Goal: Transaction & Acquisition: Purchase product/service

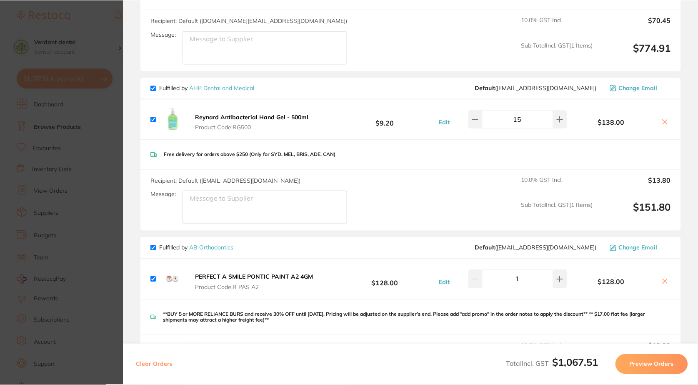
scroll to position [167, 0]
click at [240, 88] on link "AHP Dental and Medical" at bounding box center [222, 88] width 65 height 8
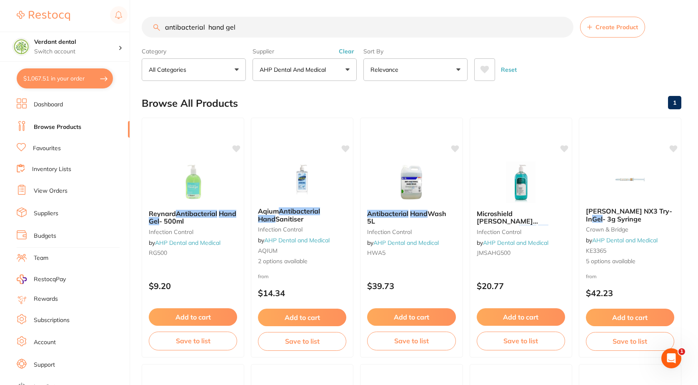
drag, startPoint x: 241, startPoint y: 21, endPoint x: 166, endPoint y: 23, distance: 75.9
click at [166, 23] on input "antibacterial hand gel" at bounding box center [358, 27] width 432 height 21
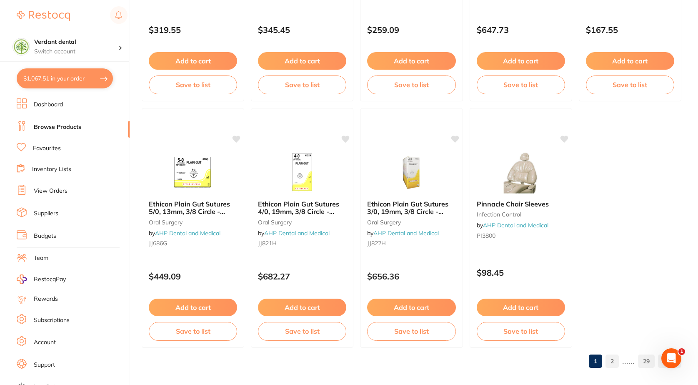
scroll to position [2480, 0]
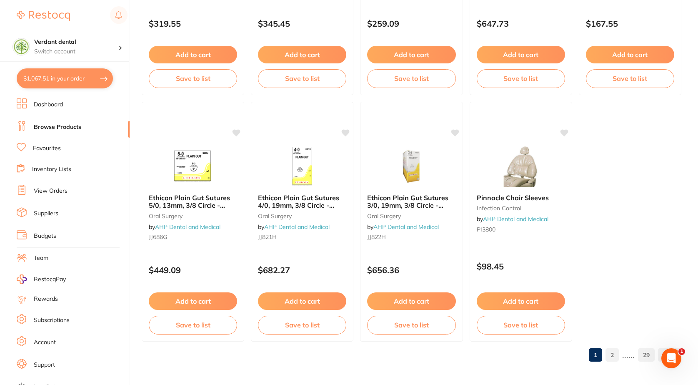
click at [609, 352] on link "2" at bounding box center [612, 354] width 13 height 17
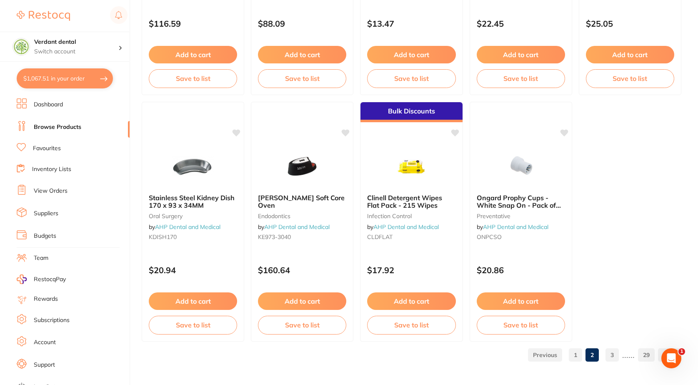
click at [611, 351] on link "3" at bounding box center [612, 354] width 13 height 17
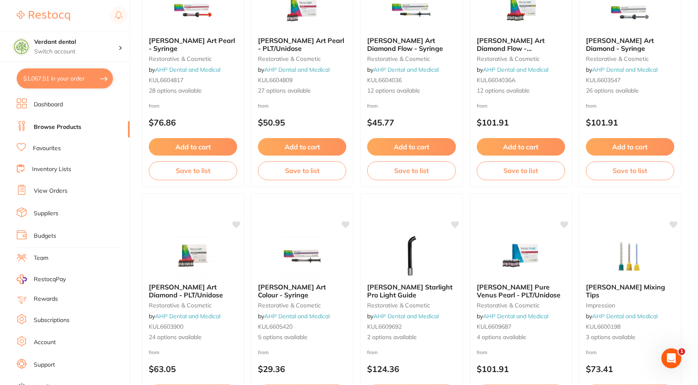
scroll to position [875, 0]
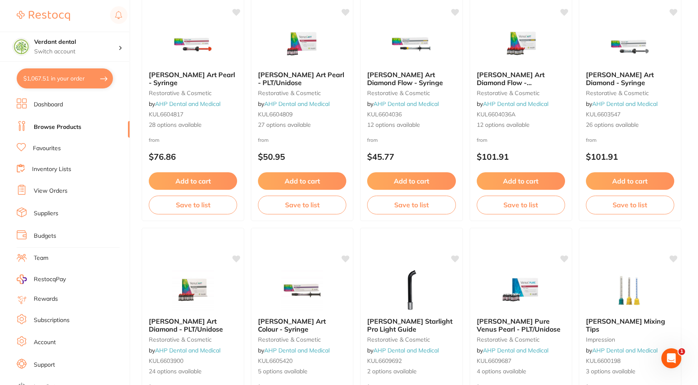
click at [74, 126] on link "Browse Products" at bounding box center [58, 127] width 48 height 8
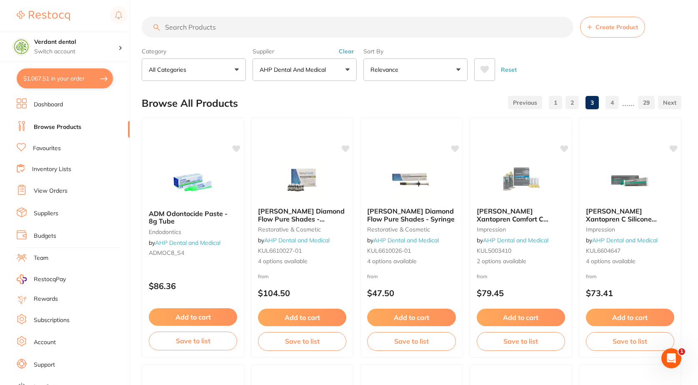
click at [349, 53] on button "Clear" at bounding box center [346, 52] width 20 height 8
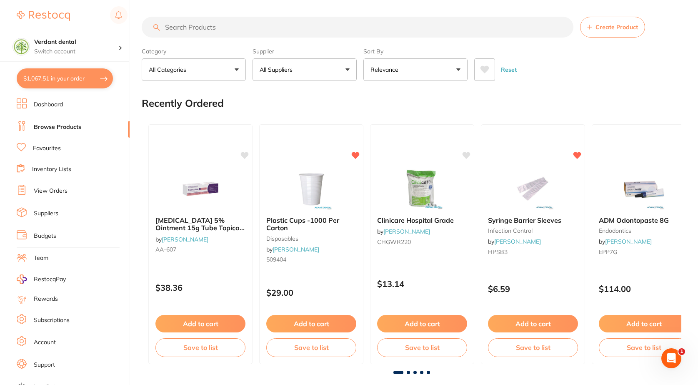
click at [302, 32] on input "search" at bounding box center [358, 27] width 432 height 21
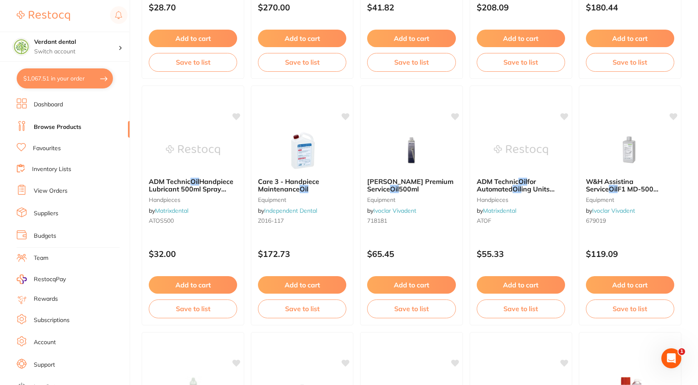
scroll to position [1646, 0]
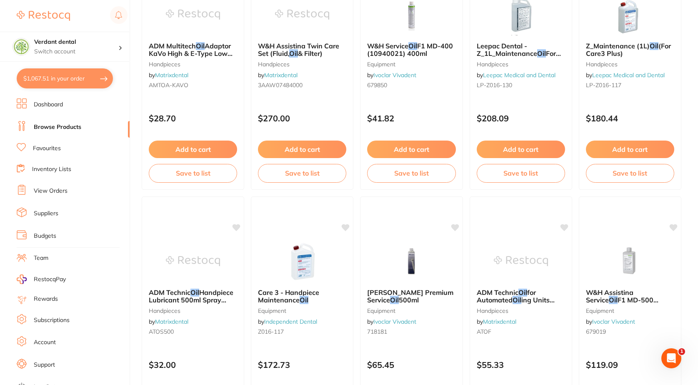
type input "lubrication oil"
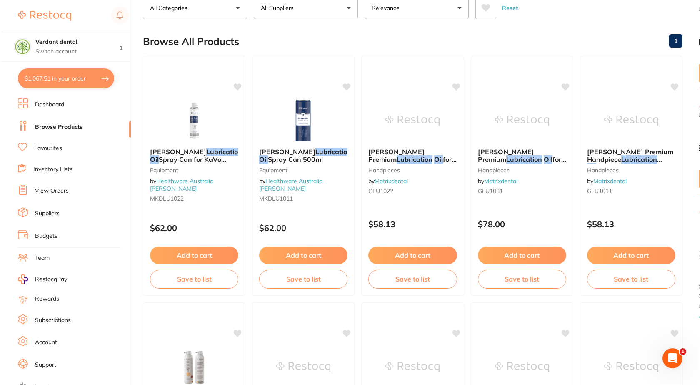
scroll to position [0, 0]
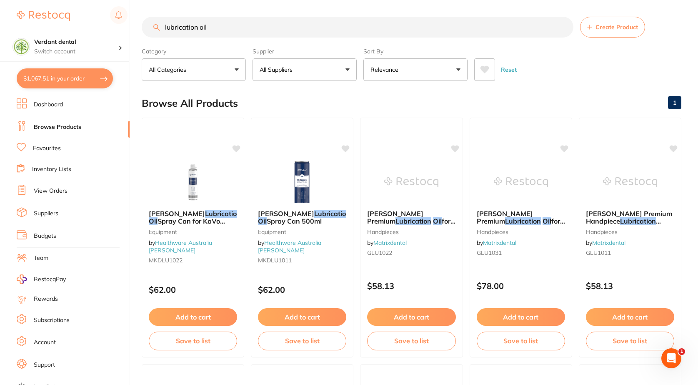
drag, startPoint x: 246, startPoint y: 23, endPoint x: 135, endPoint y: 31, distance: 111.6
click at [135, 31] on div "$1,067.51 Verdant dental Switch account Verdant dental $1,067.51 in your order …" at bounding box center [349, 192] width 698 height 385
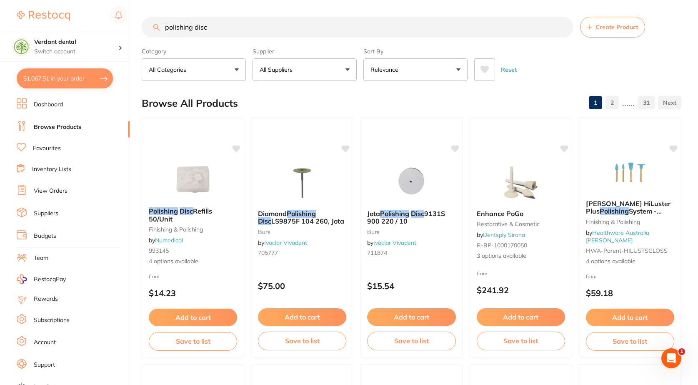
type input "polishing disc"
click at [300, 61] on button "All Suppliers" at bounding box center [305, 69] width 104 height 23
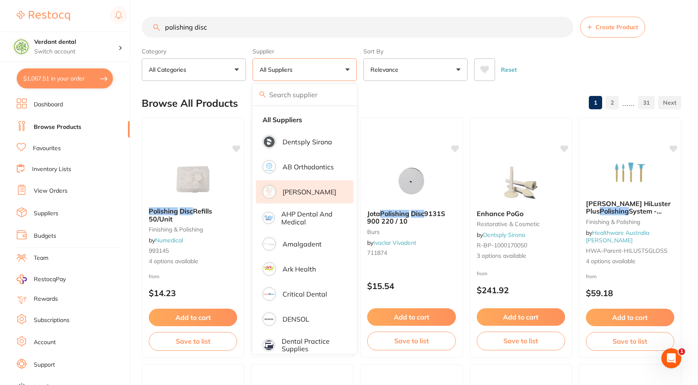
click at [310, 194] on p "[PERSON_NAME]" at bounding box center [310, 192] width 54 height 8
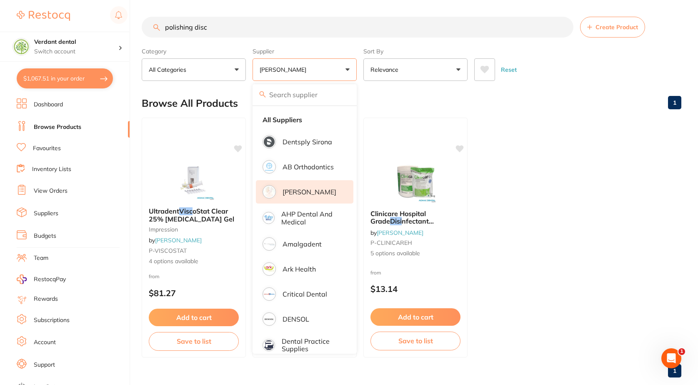
click at [581, 169] on ul "Ultradent Visc oStat Clear 25% Aluminium Chloride Gel impression by Adam Dental…" at bounding box center [412, 238] width 540 height 240
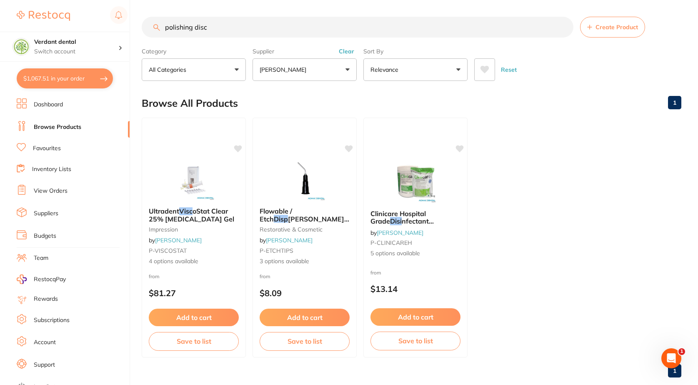
scroll to position [0, 0]
drag, startPoint x: 252, startPoint y: 28, endPoint x: 136, endPoint y: 33, distance: 116.0
click at [136, 33] on div "$1,067.51 Verdant dental Switch account Verdant dental $1,067.51 in your order …" at bounding box center [349, 192] width 698 height 385
click at [351, 50] on button "Clear" at bounding box center [346, 52] width 20 height 8
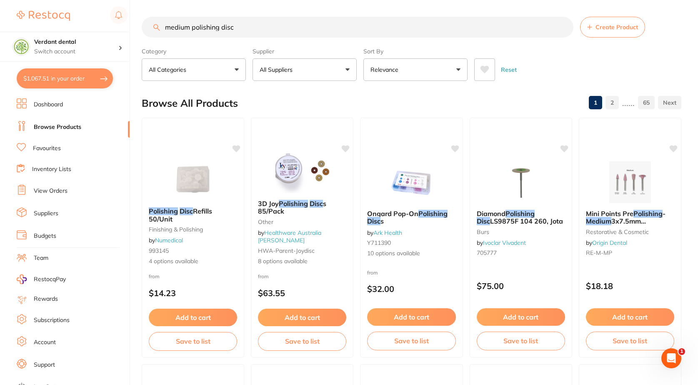
scroll to position [0, 0]
click at [319, 72] on button "All Suppliers" at bounding box center [305, 69] width 104 height 23
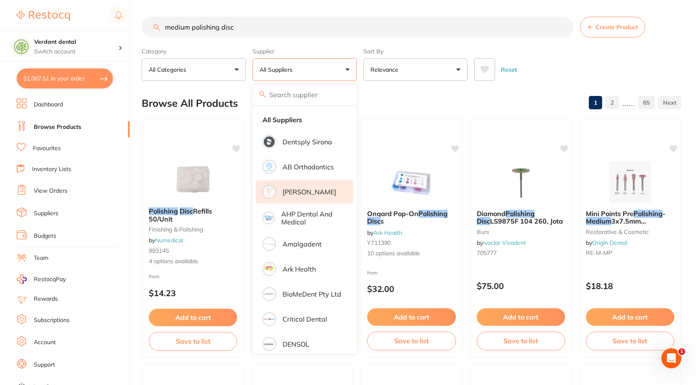
click at [301, 191] on p "[PERSON_NAME]" at bounding box center [310, 192] width 54 height 8
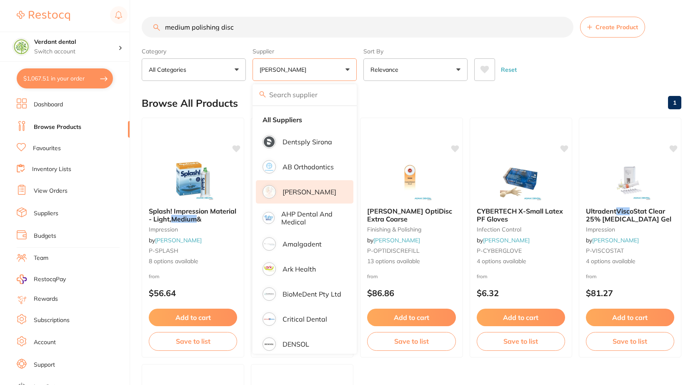
click at [504, 104] on div "Browse All Products 1" at bounding box center [412, 103] width 540 height 28
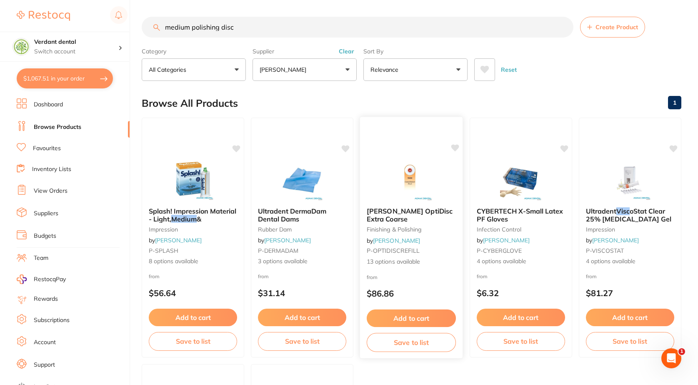
click at [404, 172] on img at bounding box center [411, 179] width 55 height 42
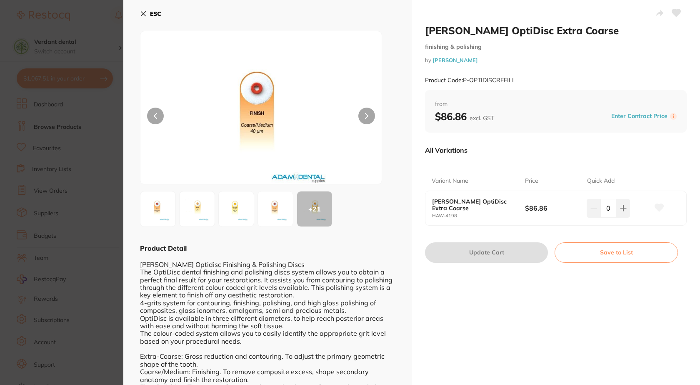
click at [274, 213] on img at bounding box center [276, 209] width 30 height 30
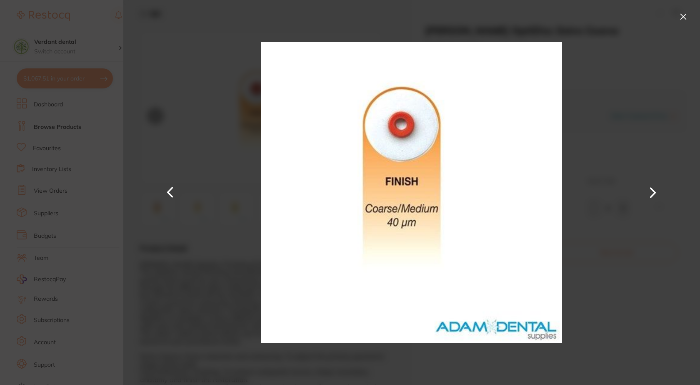
click at [178, 190] on button at bounding box center [171, 192] width 20 height 193
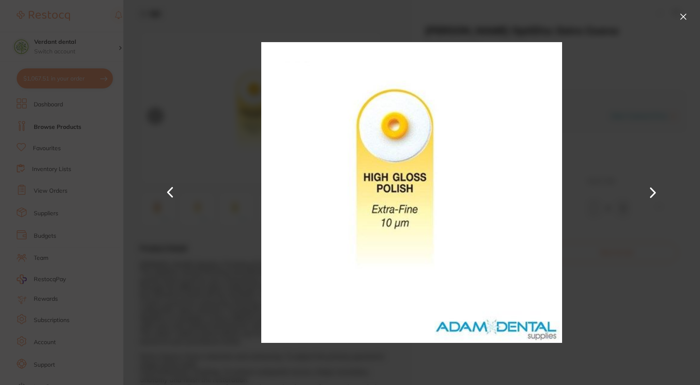
click at [170, 191] on button at bounding box center [171, 192] width 20 height 193
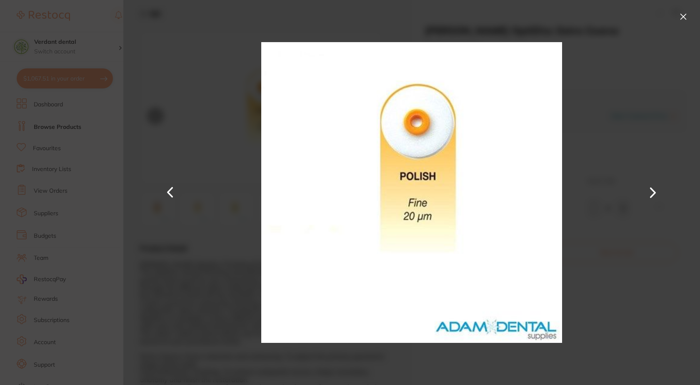
click at [170, 191] on button at bounding box center [171, 192] width 20 height 193
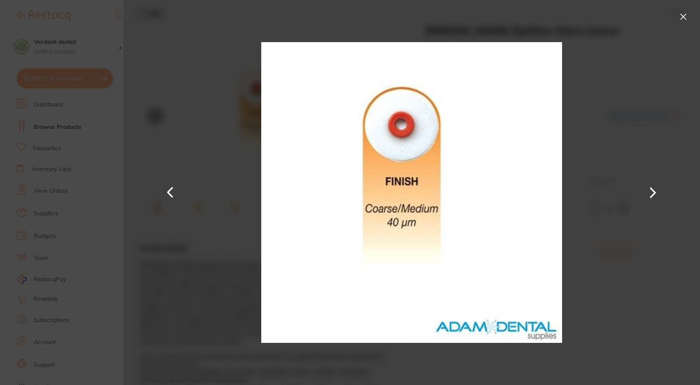
click at [170, 191] on button at bounding box center [171, 192] width 20 height 193
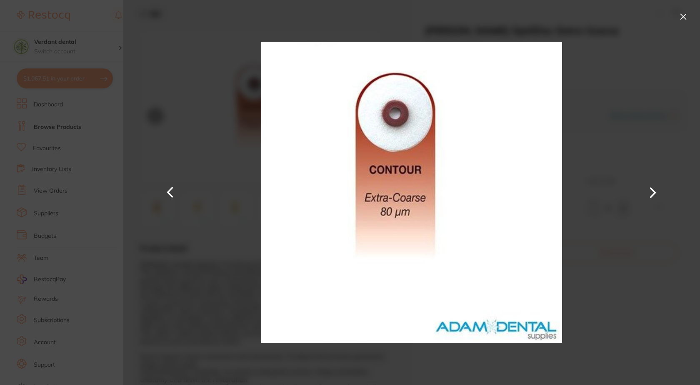
click at [170, 191] on button at bounding box center [171, 192] width 20 height 193
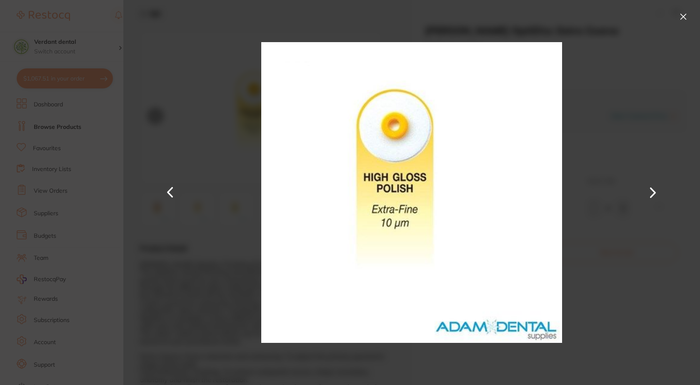
click at [170, 191] on button at bounding box center [171, 192] width 20 height 193
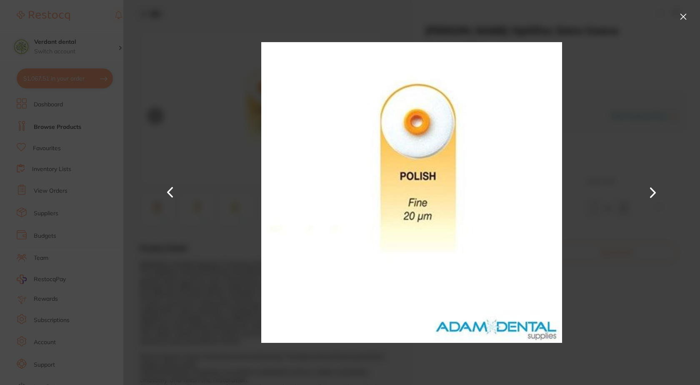
click at [170, 191] on button at bounding box center [171, 192] width 20 height 193
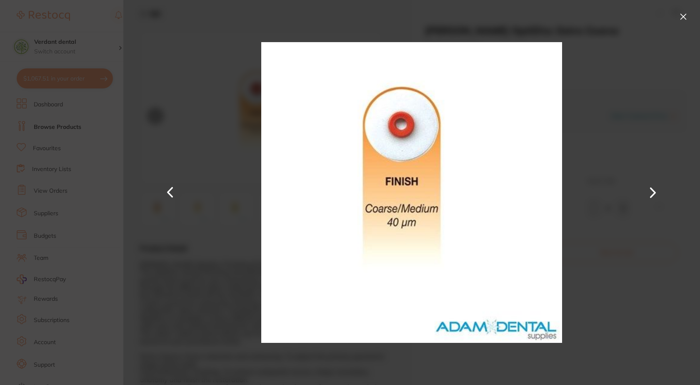
click at [684, 15] on button at bounding box center [683, 16] width 13 height 13
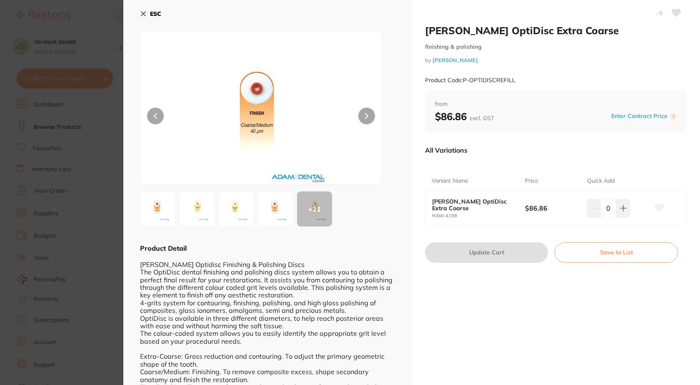
click at [153, 15] on b "ESC" at bounding box center [155, 14] width 11 height 8
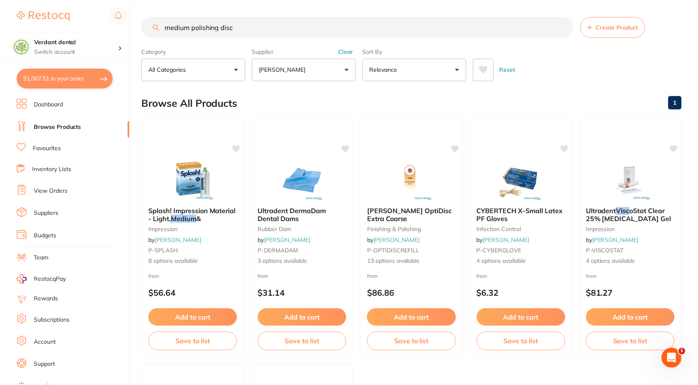
scroll to position [0, 0]
drag, startPoint x: 243, startPoint y: 28, endPoint x: 206, endPoint y: 31, distance: 37.3
click at [206, 31] on input "medium polishing disc" at bounding box center [358, 26] width 432 height 21
type input "medium polhing discis"
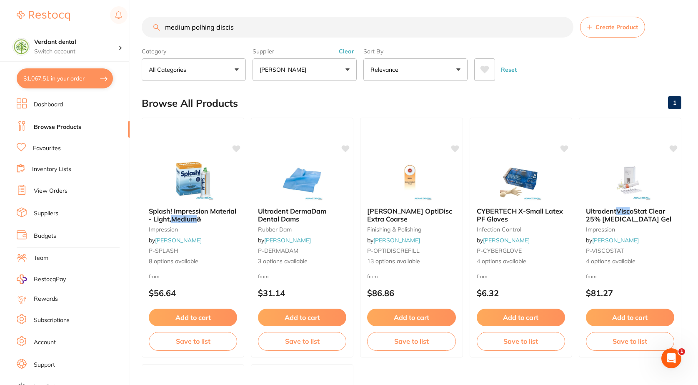
click at [233, 29] on input "medium polhing discis" at bounding box center [358, 27] width 432 height 21
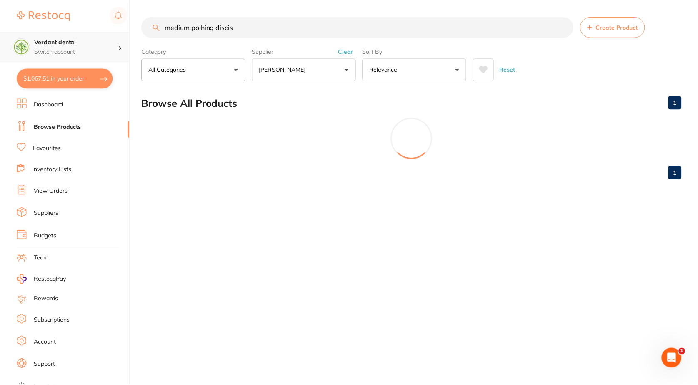
scroll to position [0, 0]
drag, startPoint x: 240, startPoint y: 26, endPoint x: 113, endPoint y: 34, distance: 127.4
click at [113, 34] on div "$1,067.51 Verdant dental Switch account Verdant dental $1,067.51 in your order …" at bounding box center [349, 192] width 698 height 385
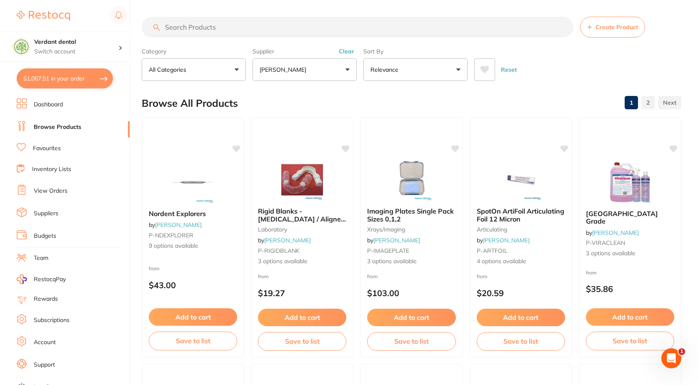
scroll to position [0, 0]
click at [55, 189] on link "View Orders" at bounding box center [51, 191] width 34 height 8
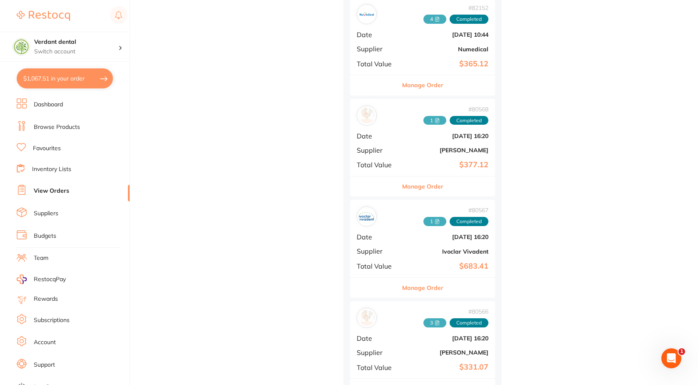
scroll to position [2001, 0]
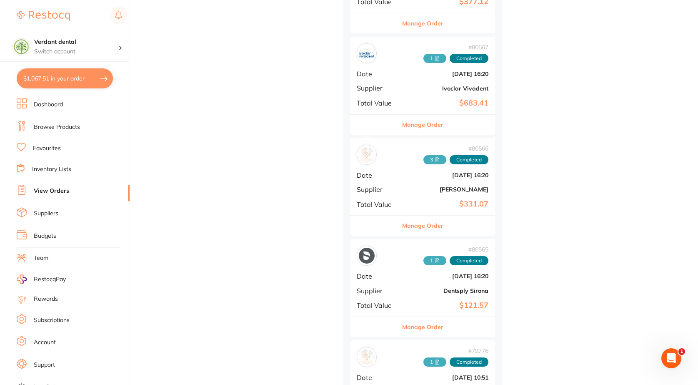
click at [424, 200] on b "$331.07" at bounding box center [446, 204] width 83 height 9
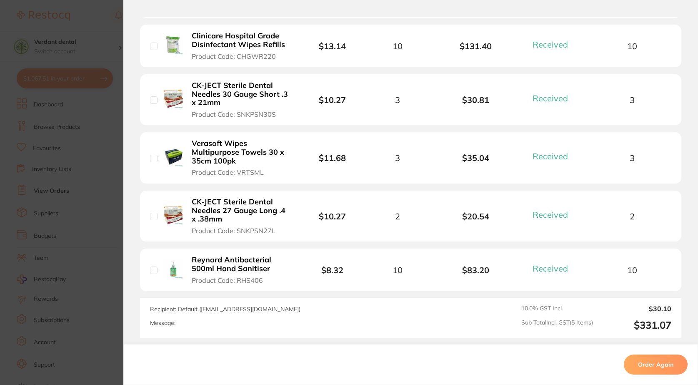
scroll to position [334, 0]
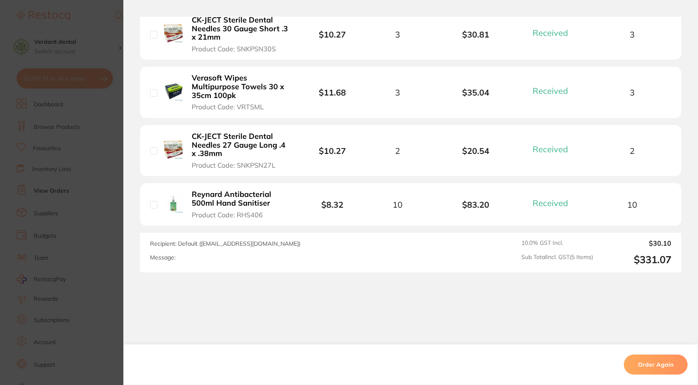
click at [89, 234] on section "Order ID: Restocq- 80566 Order Information 5 Received Completed Order Order Dat…" at bounding box center [349, 192] width 698 height 385
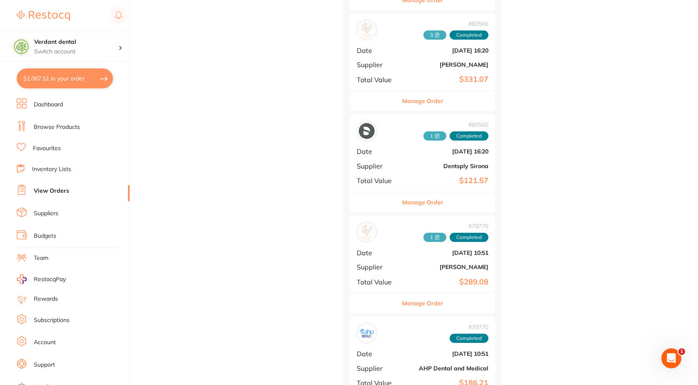
scroll to position [2126, 0]
click at [424, 278] on b "$289.08" at bounding box center [446, 281] width 83 height 9
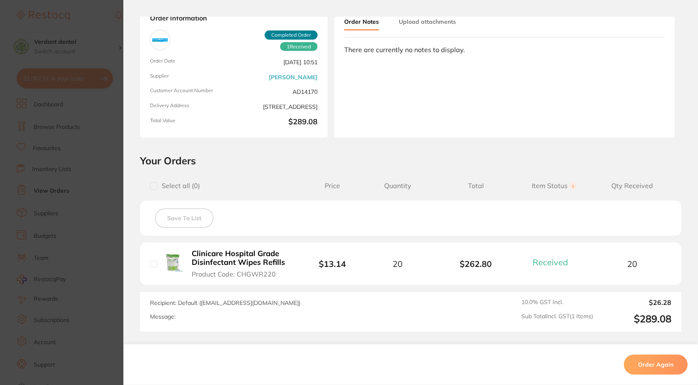
scroll to position [121, 0]
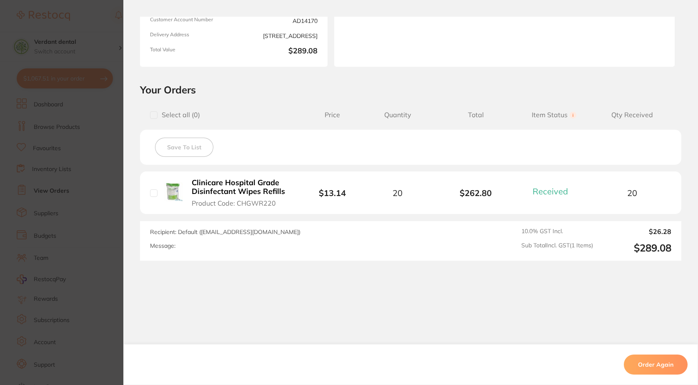
click at [85, 278] on section "Order ID: Restocq- 79776 Order Information 1 Received Completed Order Order Dat…" at bounding box center [349, 192] width 698 height 385
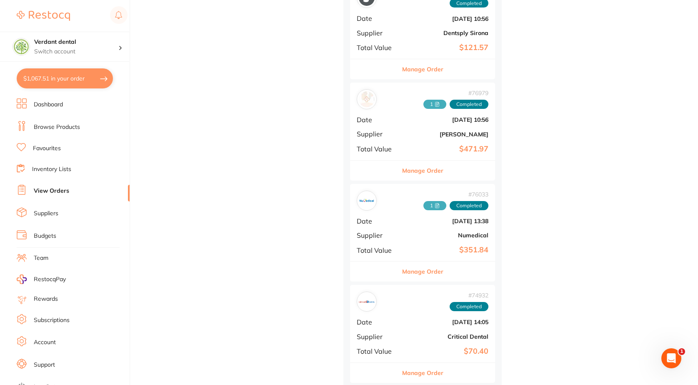
scroll to position [2668, 0]
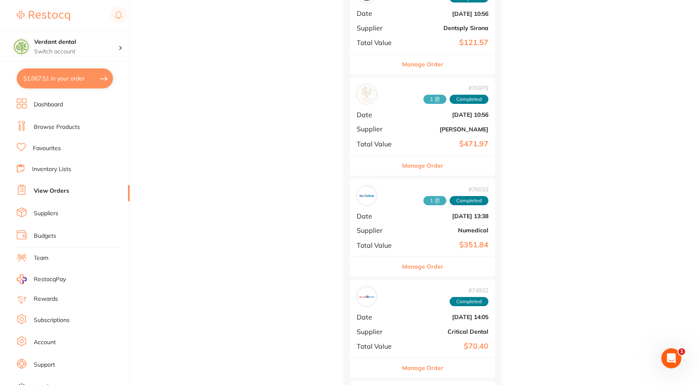
click at [443, 114] on b "Apr 17 2025, 10:56" at bounding box center [446, 114] width 83 height 7
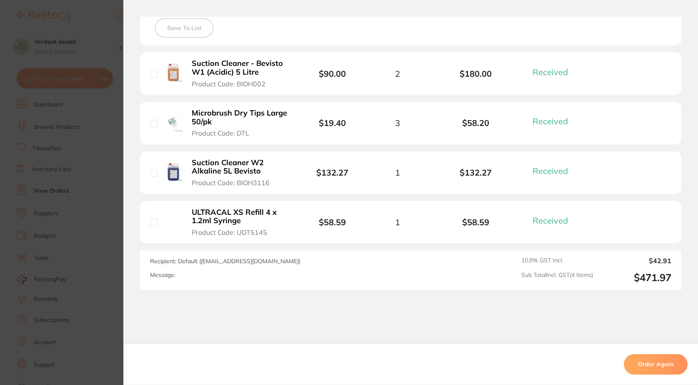
scroll to position [270, 0]
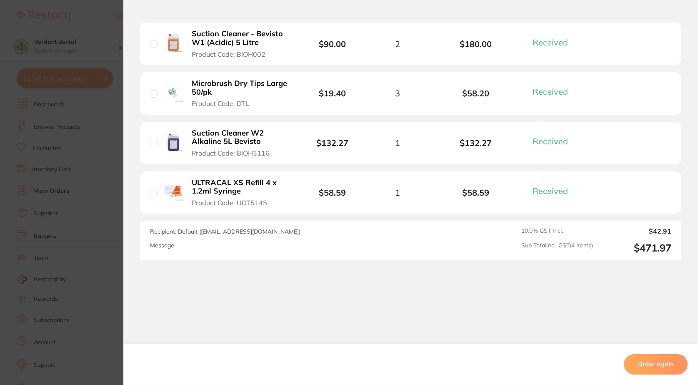
click at [118, 273] on section "Order ID: Restocq- 76979 Order Information 4 Received Completed Order Order Dat…" at bounding box center [349, 192] width 698 height 385
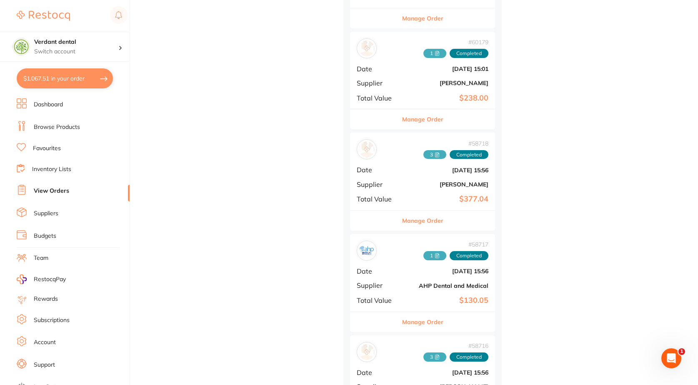
scroll to position [5795, 0]
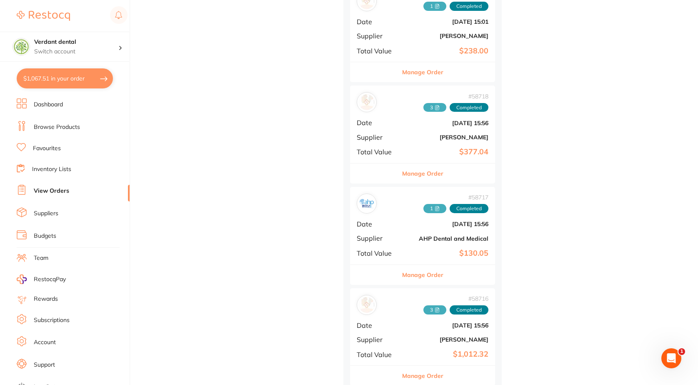
click at [434, 125] on b "Oct 31 2024, 15:56" at bounding box center [446, 123] width 83 height 7
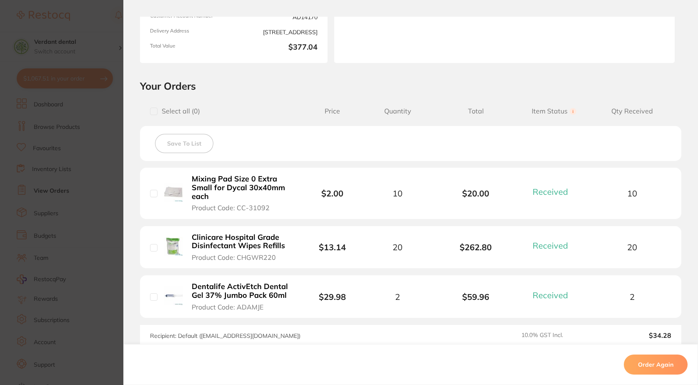
scroll to position [167, 0]
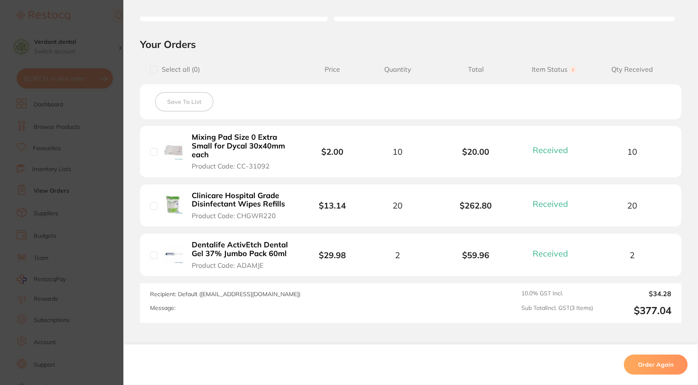
click at [94, 172] on section "Order ID: Restocq- 58718 Order Information 3 Received Completed Order Order Dat…" at bounding box center [349, 192] width 698 height 385
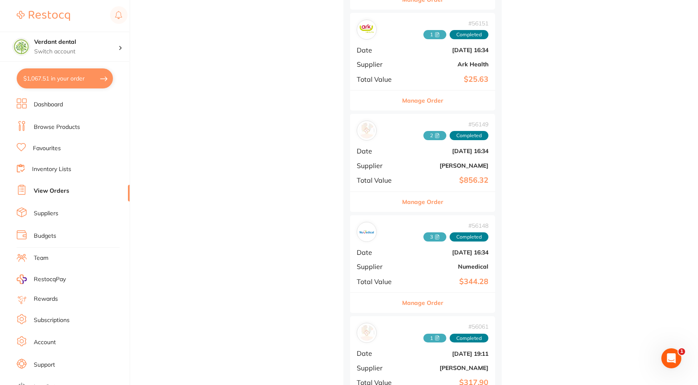
scroll to position [6295, 0]
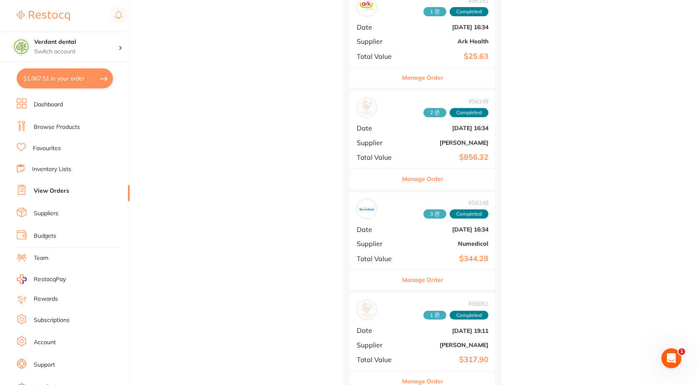
click at [435, 163] on div "# 56149 2 Completed Date Oct 8 2024, 16:34 Supplier Adam Dental Total Value $85…" at bounding box center [422, 129] width 145 height 77
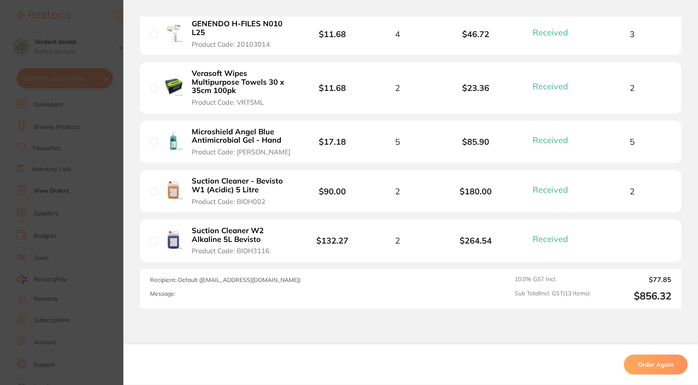
scroll to position [724, 0]
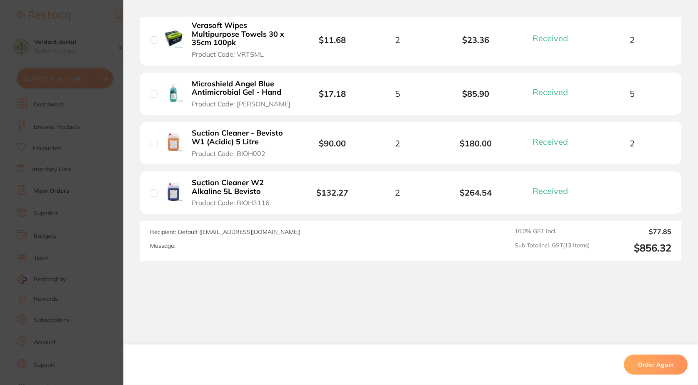
click at [65, 238] on section "Order ID: Restocq- 56149 Order Information 13 Received Completed Order Order Da…" at bounding box center [349, 192] width 698 height 385
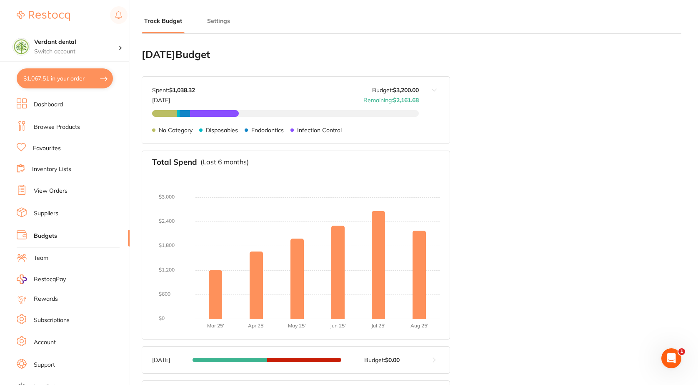
click at [53, 125] on link "Browse Products" at bounding box center [57, 127] width 46 height 8
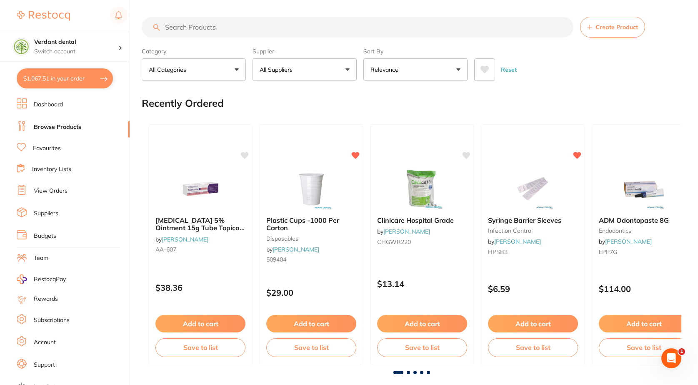
click at [288, 71] on p "All Suppliers" at bounding box center [278, 69] width 36 height 8
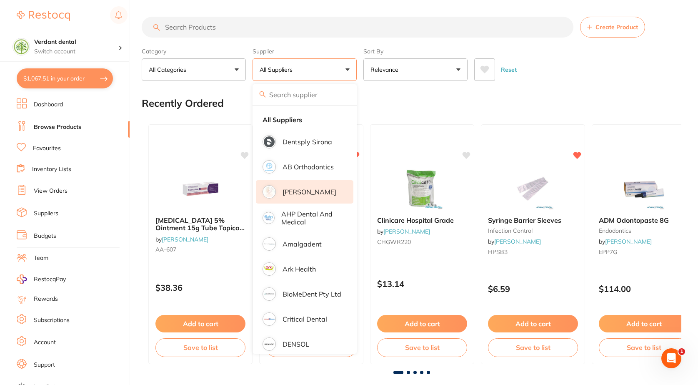
click at [283, 186] on li "[PERSON_NAME]" at bounding box center [305, 191] width 98 height 23
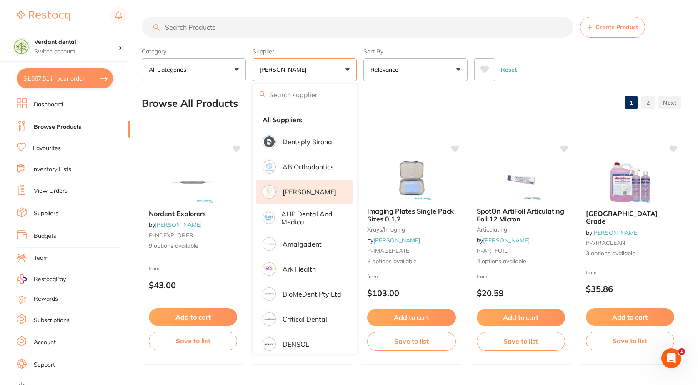
click at [254, 27] on input "search" at bounding box center [358, 27] width 432 height 21
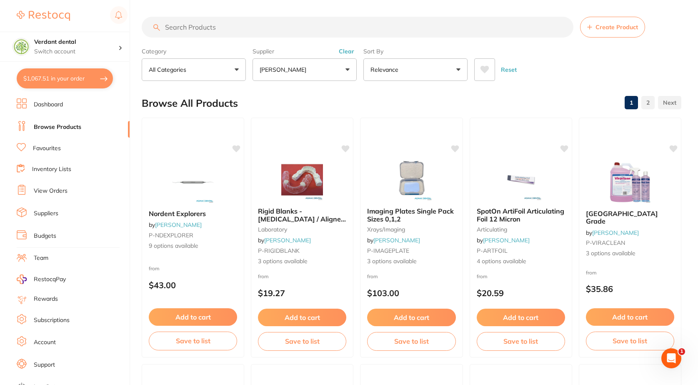
click at [347, 50] on button "Clear" at bounding box center [346, 52] width 20 height 8
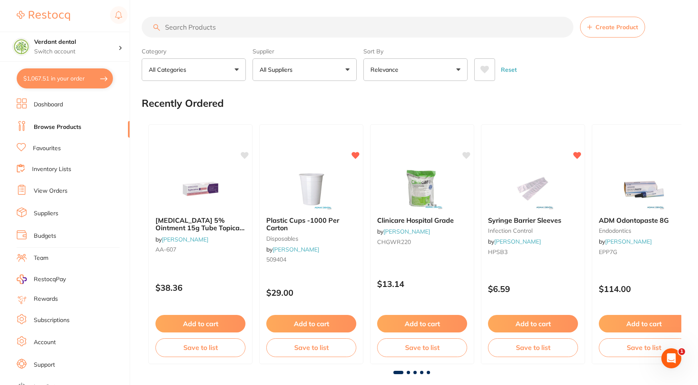
click at [253, 33] on input "search" at bounding box center [358, 27] width 432 height 21
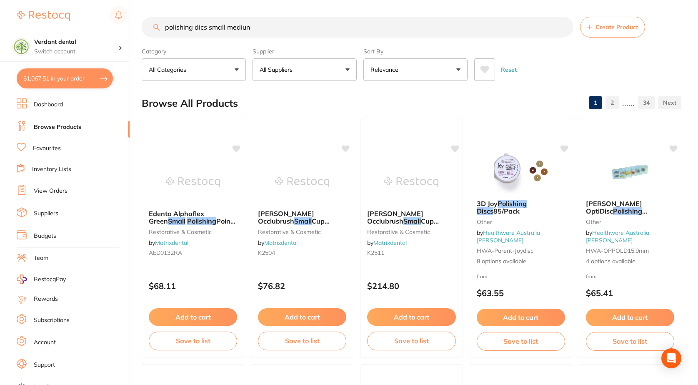
click at [204, 27] on input "polishing dics small mediun" at bounding box center [358, 27] width 432 height 21
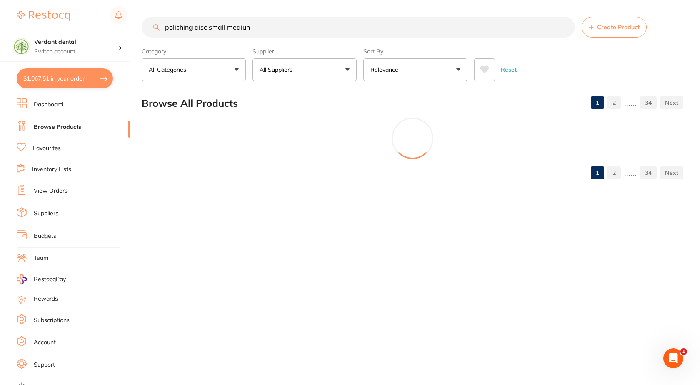
click at [262, 24] on input "polishing disc small mediun" at bounding box center [359, 27] width 434 height 21
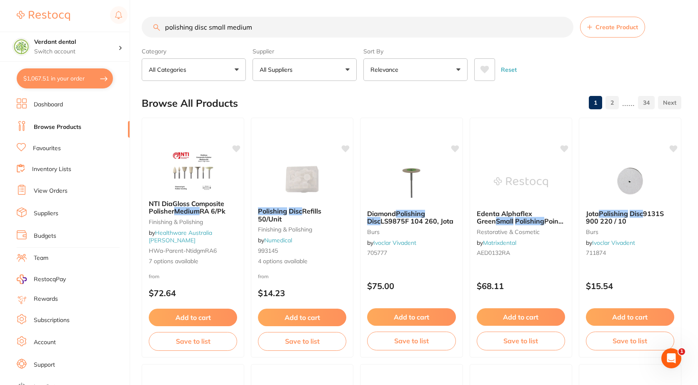
type input "polishing disc small medium"
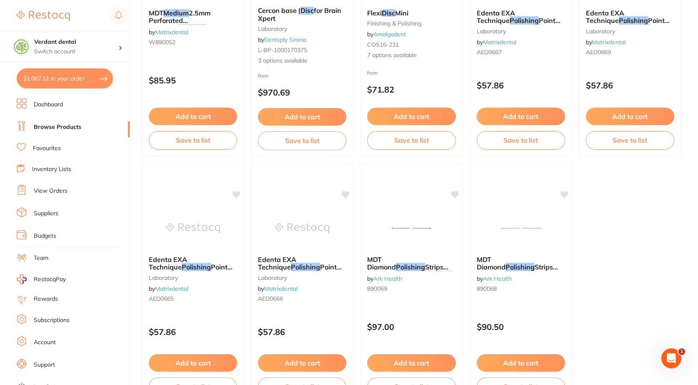
scroll to position [2480, 0]
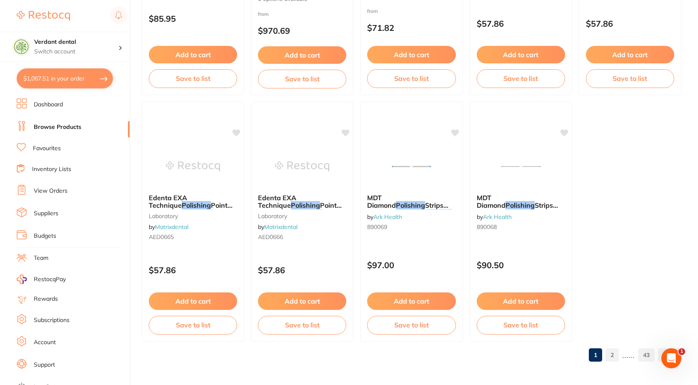
click at [615, 349] on link "2" at bounding box center [612, 354] width 13 height 17
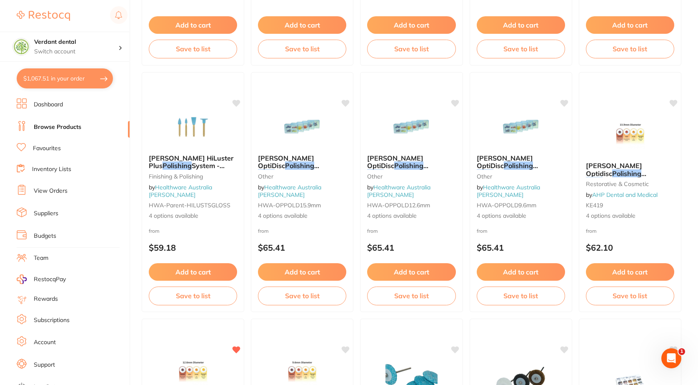
scroll to position [305, 0]
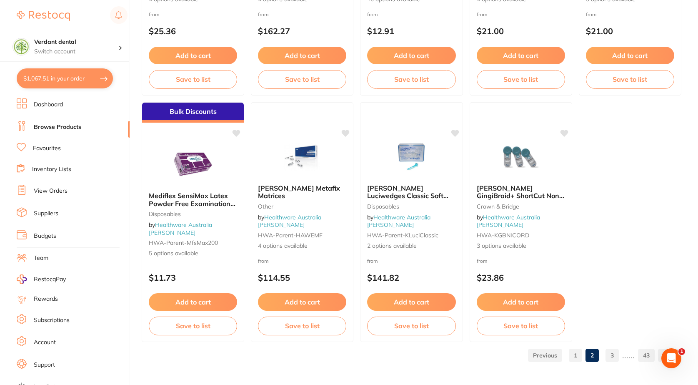
scroll to position [2480, 0]
click at [616, 349] on link "3" at bounding box center [612, 354] width 13 height 17
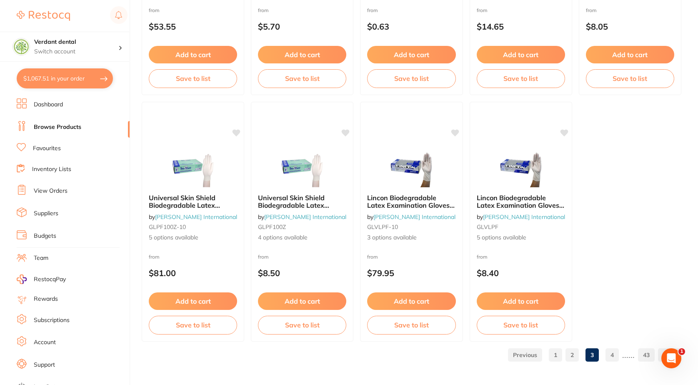
click at [616, 349] on link "4" at bounding box center [612, 354] width 13 height 17
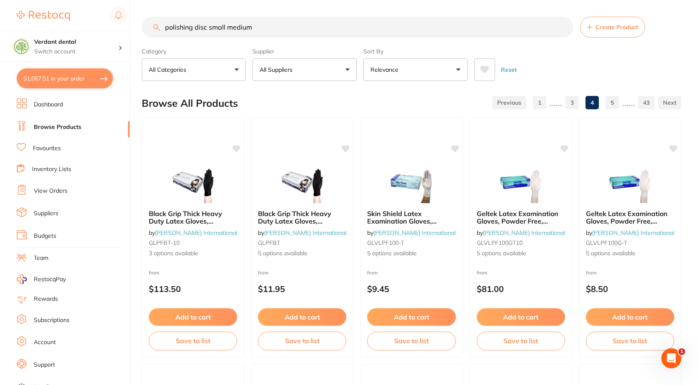
scroll to position [0, 0]
drag, startPoint x: 250, startPoint y: 24, endPoint x: 140, endPoint y: 32, distance: 110.4
click at [140, 32] on div "$1,067.51 Verdant dental Switch account Verdant dental $1,067.51 in your order …" at bounding box center [349, 192] width 698 height 385
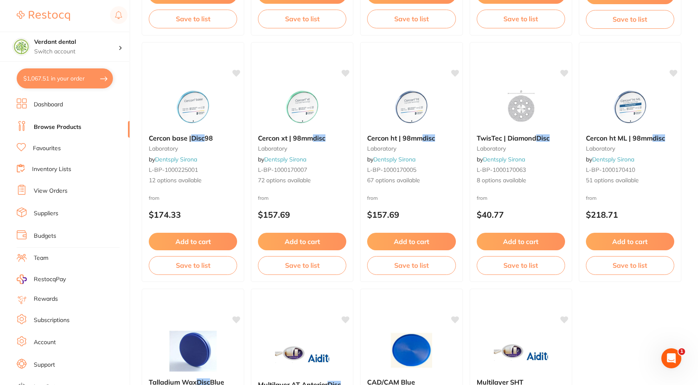
scroll to position [2480, 0]
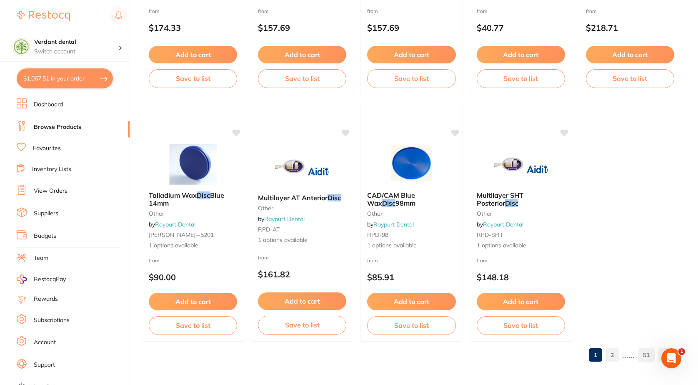
click at [615, 357] on link "2" at bounding box center [612, 354] width 13 height 17
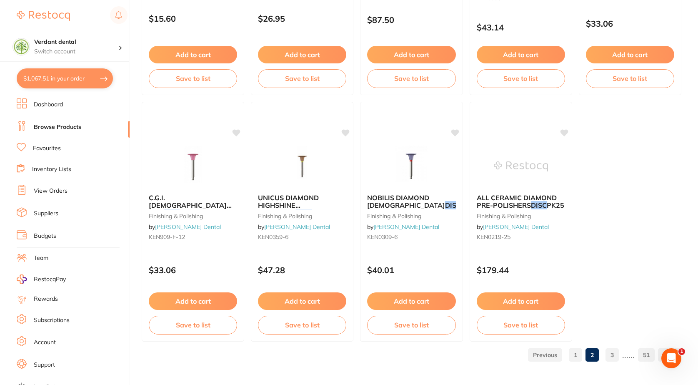
click at [612, 353] on link "3" at bounding box center [612, 354] width 13 height 17
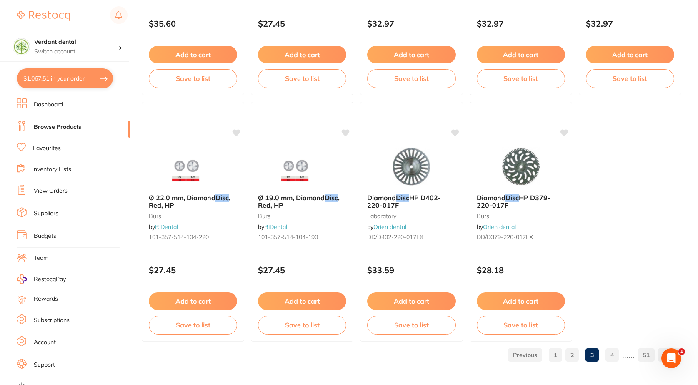
click at [607, 356] on link "4" at bounding box center [612, 354] width 13 height 17
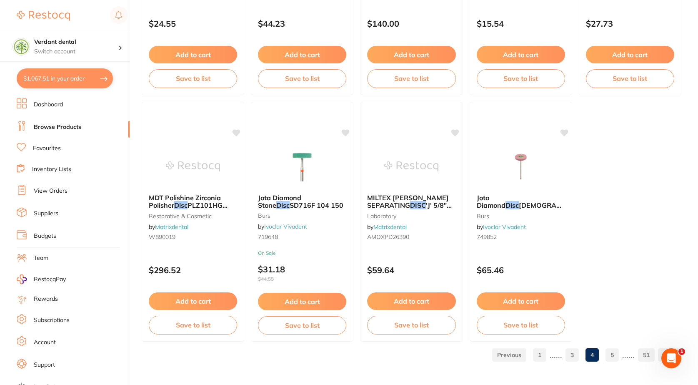
click at [609, 355] on link "5" at bounding box center [612, 354] width 13 height 17
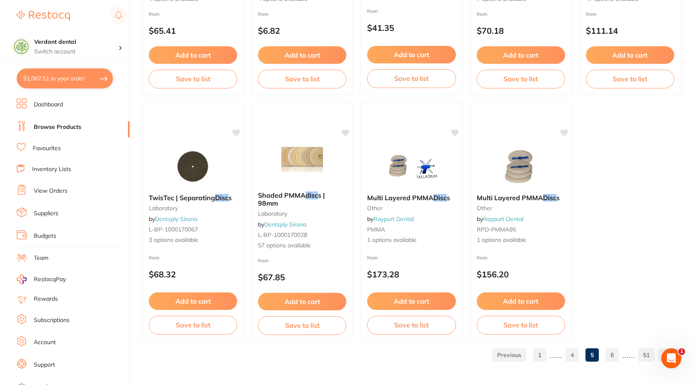
click at [613, 354] on link "6" at bounding box center [612, 354] width 13 height 17
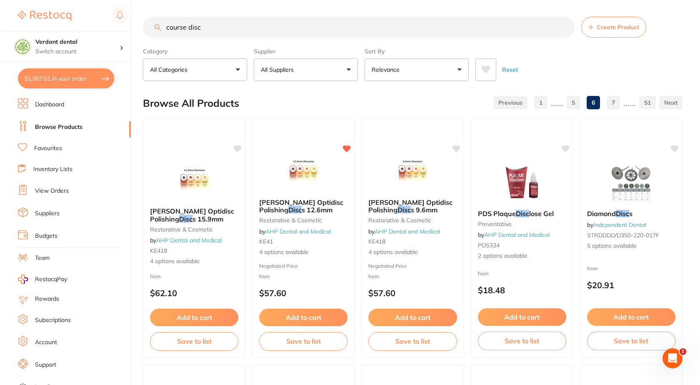
scroll to position [0, 0]
click at [249, 27] on input "course disc" at bounding box center [358, 27] width 432 height 21
type input "c"
paste input "RPPD3001"
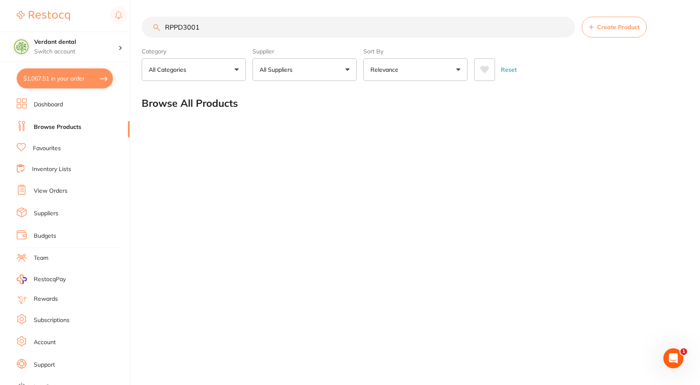
click at [249, 27] on input "RPPD3001" at bounding box center [359, 27] width 434 height 21
type input "R"
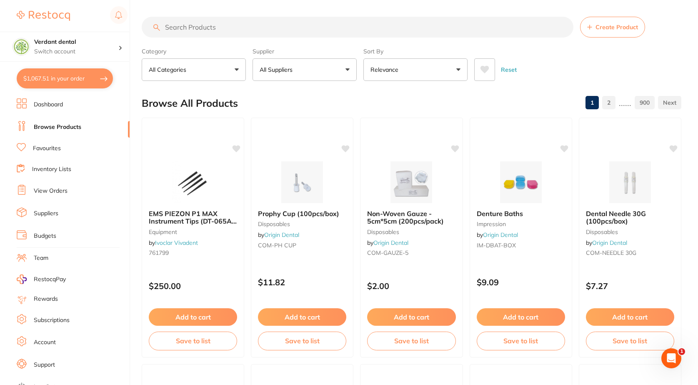
click at [261, 28] on input "search" at bounding box center [358, 27] width 432 height 21
paste input "3009XF"
type input "3009XF"
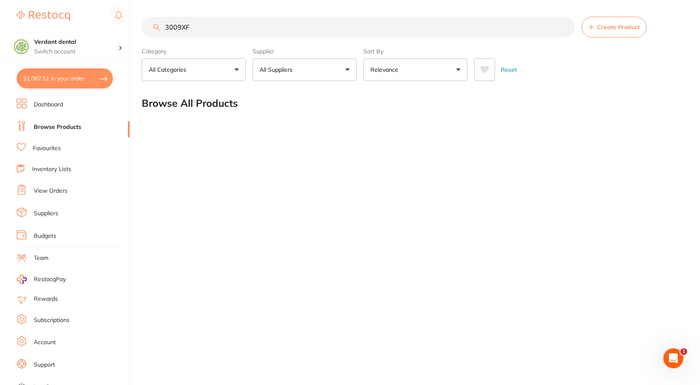
scroll to position [0, 0]
drag, startPoint x: 364, startPoint y: 37, endPoint x: 164, endPoint y: 37, distance: 199.3
click at [164, 37] on input "3009XF" at bounding box center [359, 27] width 434 height 21
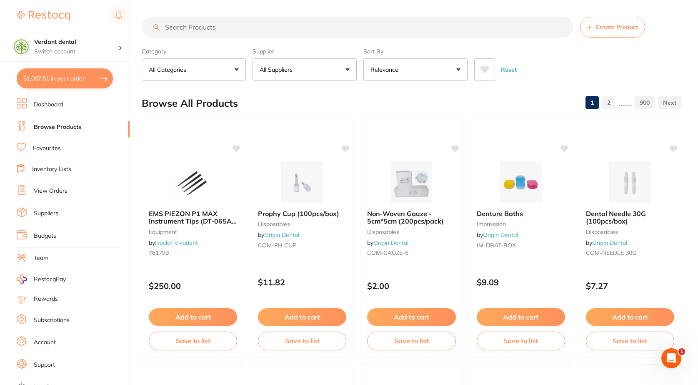
scroll to position [0, 0]
click at [202, 20] on input "search" at bounding box center [358, 27] width 432 height 21
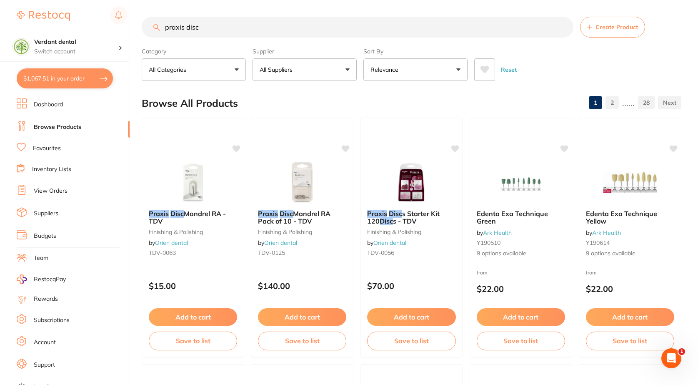
click at [187, 28] on input "praxis disc" at bounding box center [358, 27] width 432 height 21
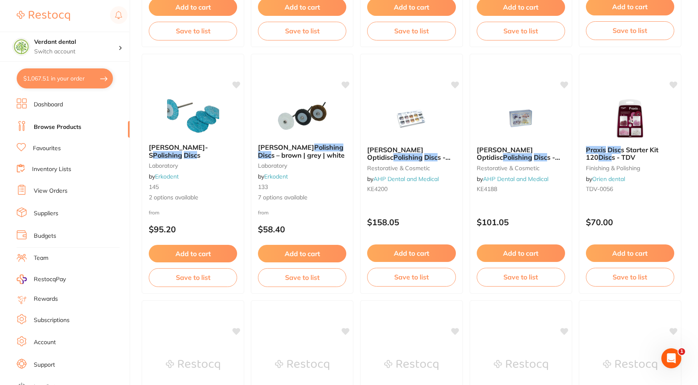
scroll to position [834, 0]
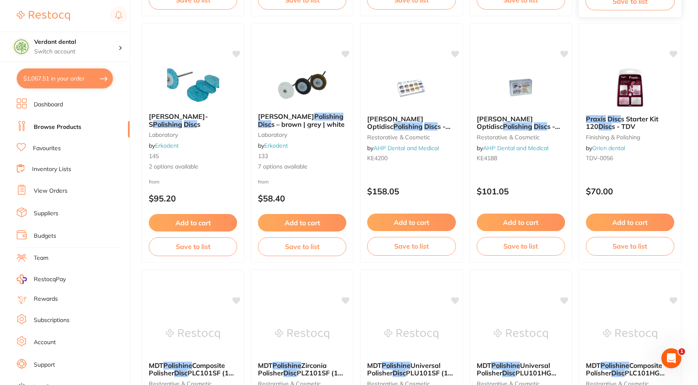
type input "praxis polishing disc"
click at [48, 86] on button "$1,067.51 in your order" at bounding box center [65, 78] width 96 height 20
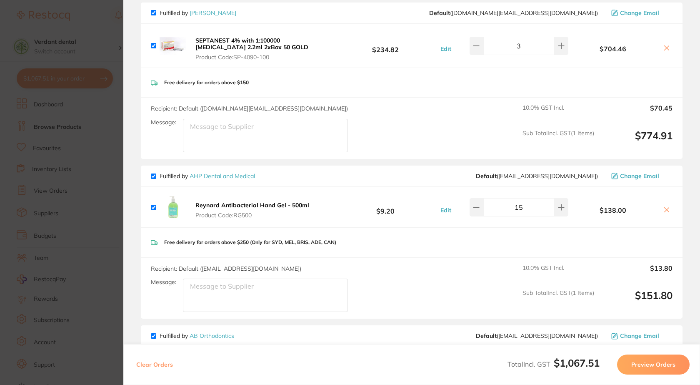
scroll to position [83, 0]
